Goal: Navigation & Orientation: Locate item on page

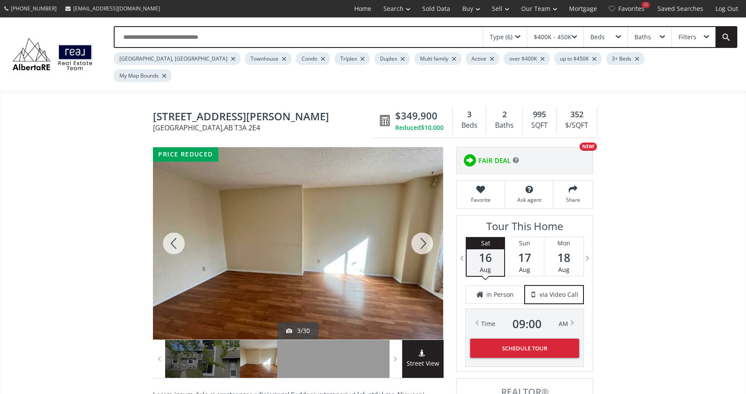
click at [420, 223] on div at bounding box center [422, 243] width 42 height 192
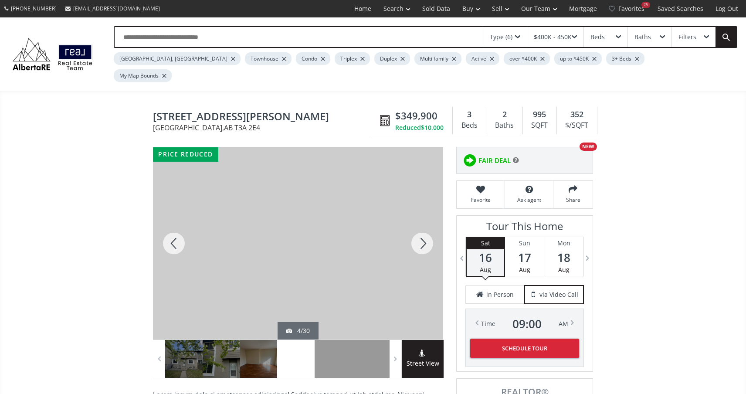
click at [420, 223] on div at bounding box center [422, 243] width 42 height 192
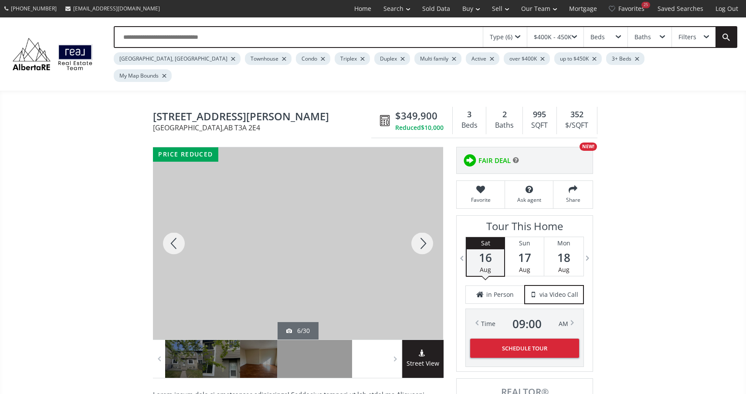
click at [420, 223] on div at bounding box center [422, 243] width 42 height 192
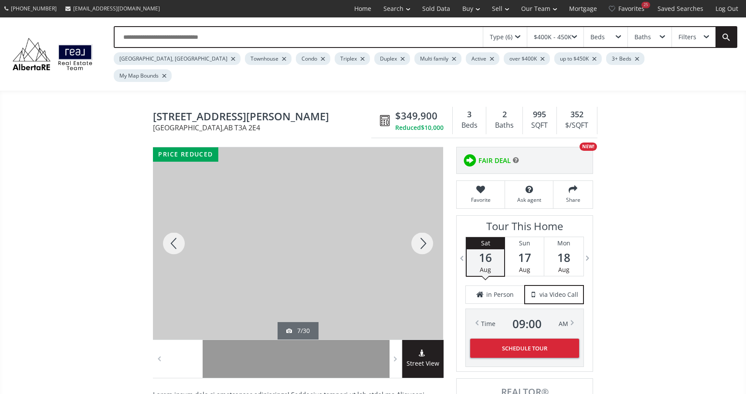
click at [420, 223] on div at bounding box center [422, 243] width 42 height 192
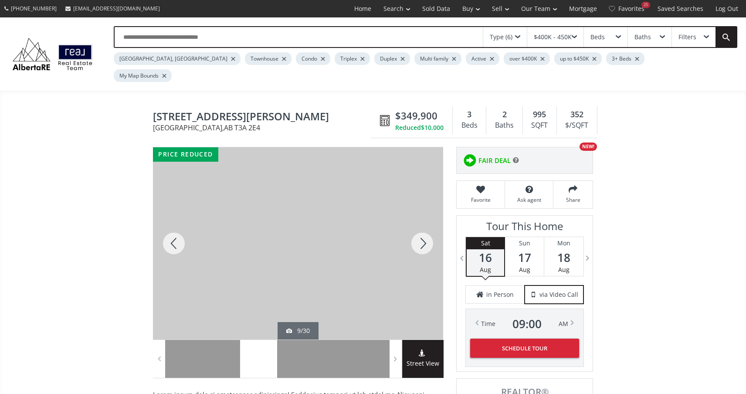
click at [420, 223] on div at bounding box center [422, 243] width 42 height 192
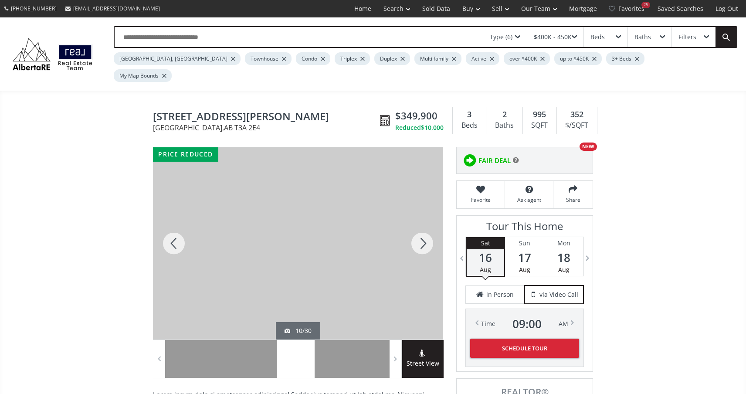
click at [420, 223] on div at bounding box center [422, 243] width 42 height 192
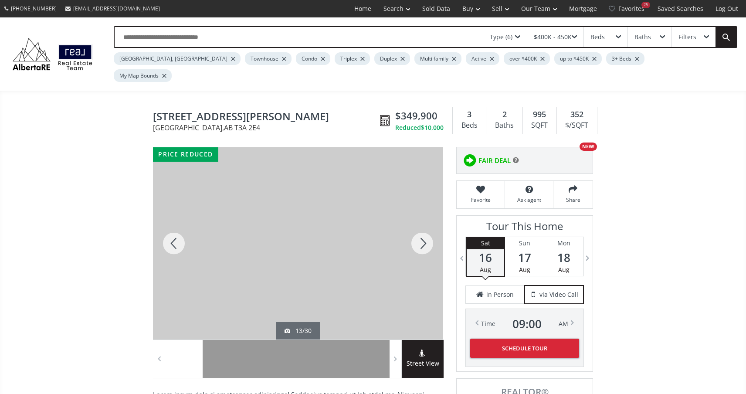
click at [420, 223] on div at bounding box center [422, 243] width 42 height 192
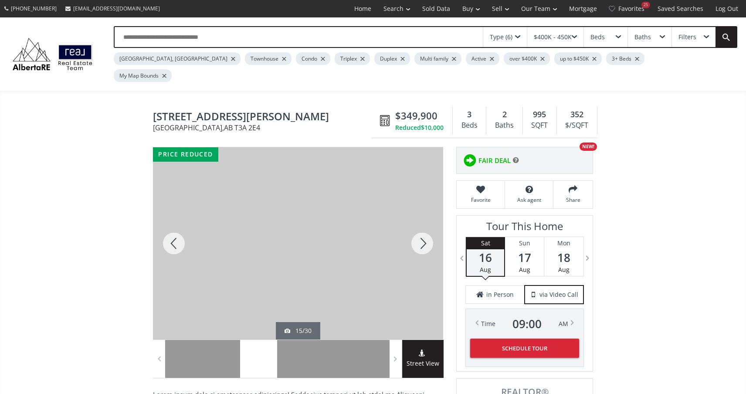
click at [420, 223] on div at bounding box center [422, 243] width 42 height 192
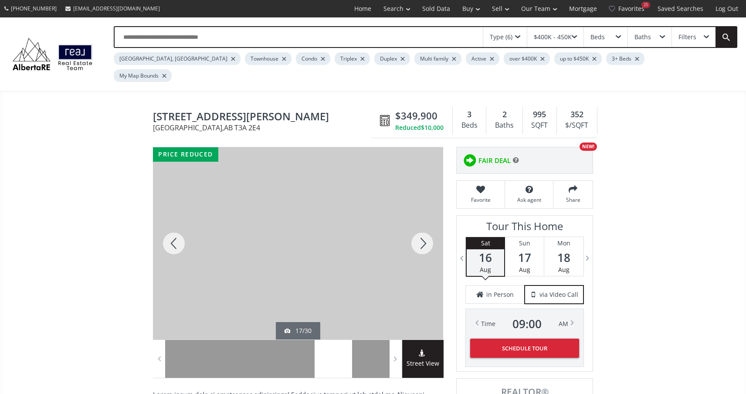
click at [420, 223] on div at bounding box center [422, 243] width 42 height 192
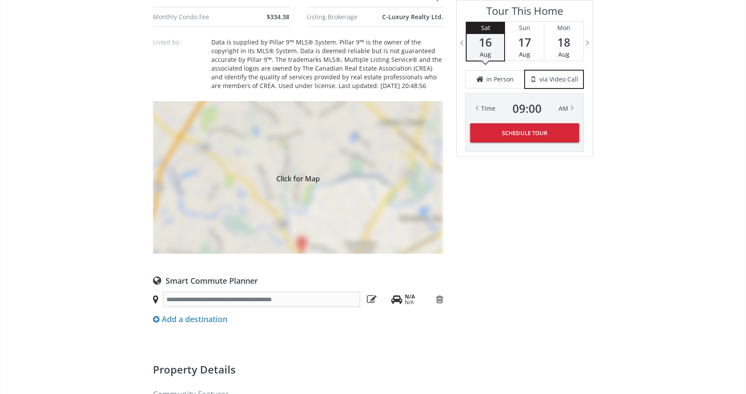
scroll to position [615, 0]
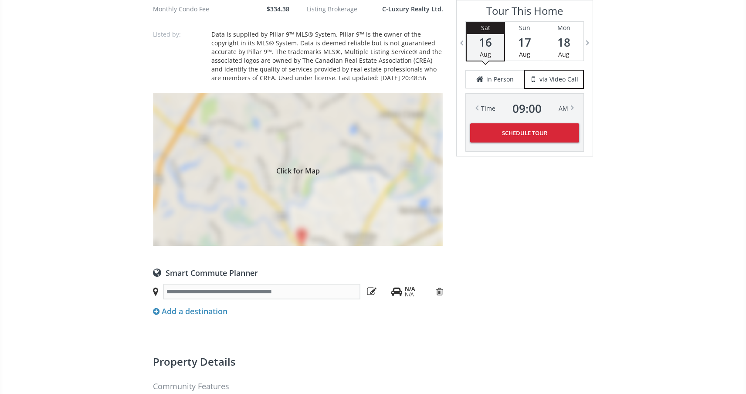
click at [304, 215] on div "Click for Map" at bounding box center [298, 169] width 290 height 152
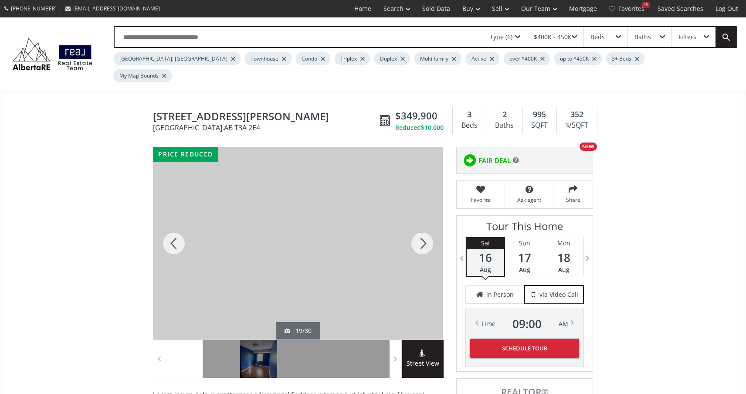
scroll to position [0, 0]
